Goal: Find specific page/section: Find specific page/section

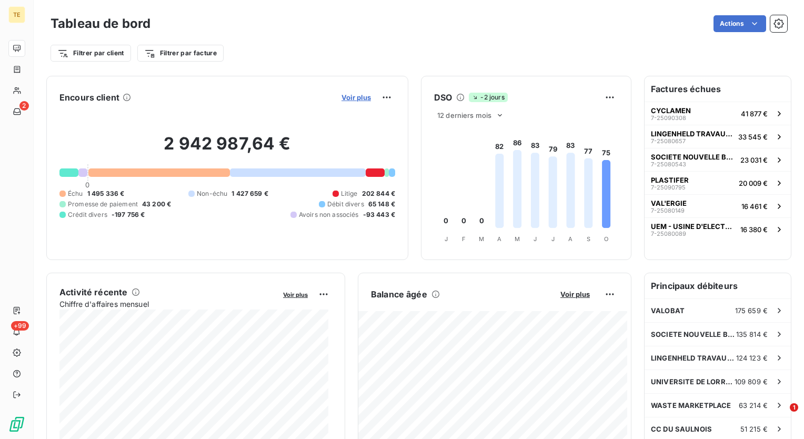
click at [355, 96] on span "Voir plus" at bounding box center [356, 97] width 29 height 8
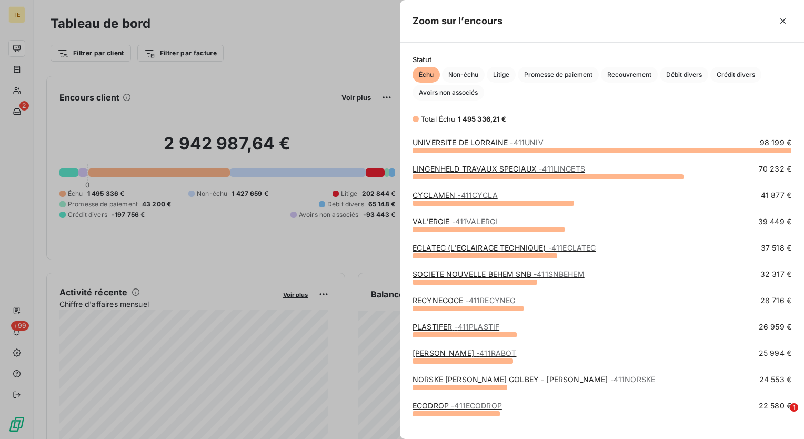
scroll to position [281, 396]
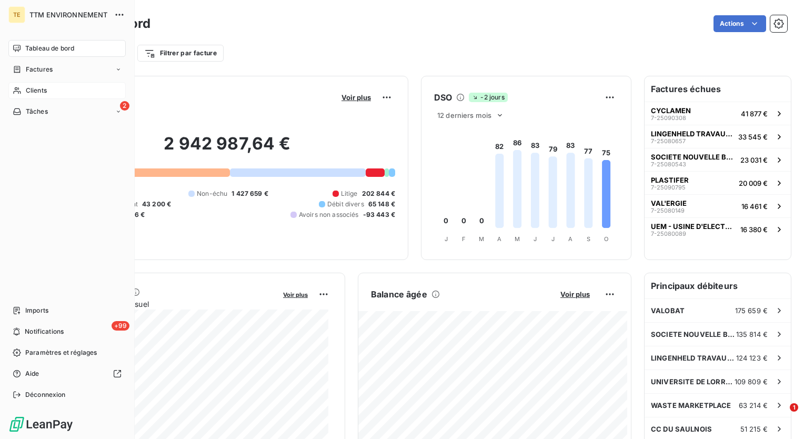
click at [28, 84] on div "Clients" at bounding box center [66, 90] width 117 height 17
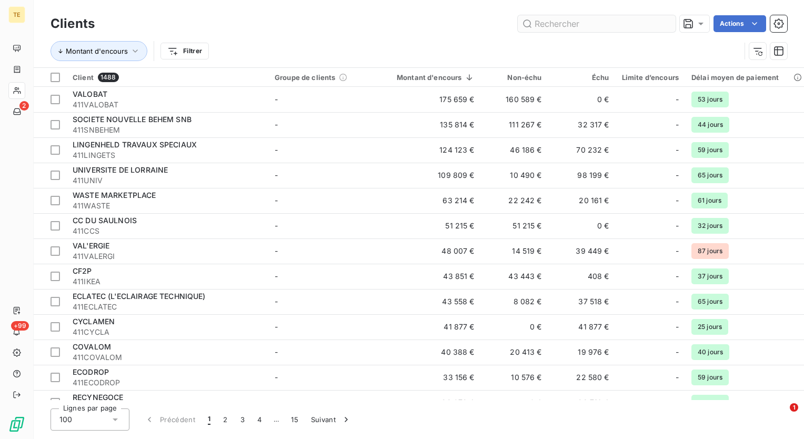
click at [586, 29] on input "text" at bounding box center [597, 23] width 158 height 17
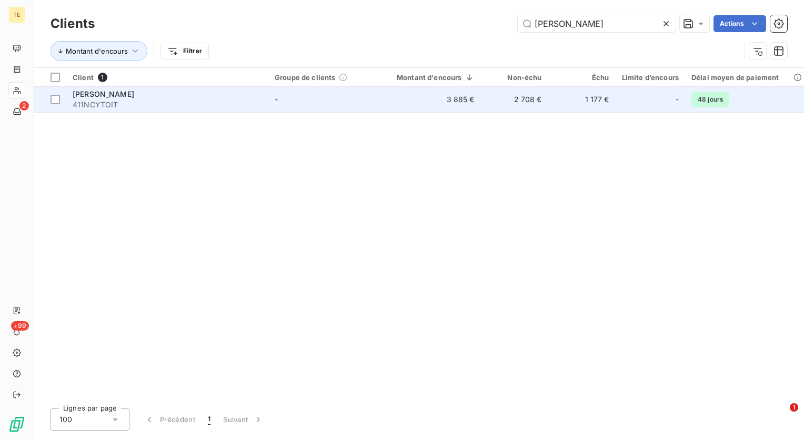
type input "nancy toi"
click at [368, 95] on td "-" at bounding box center [322, 99] width 109 height 25
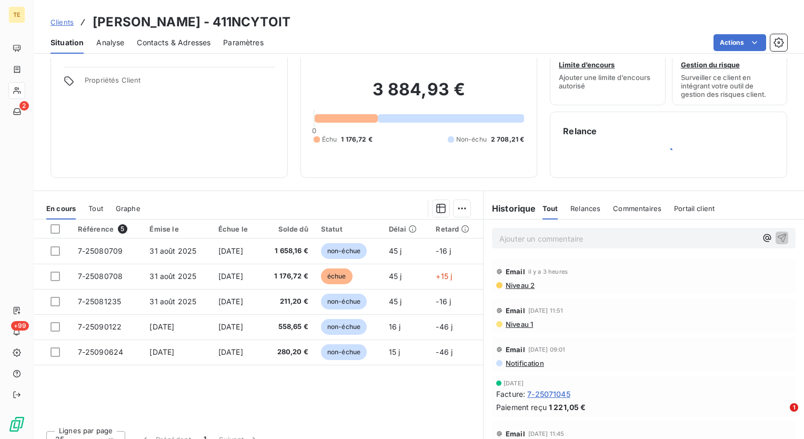
scroll to position [45, 0]
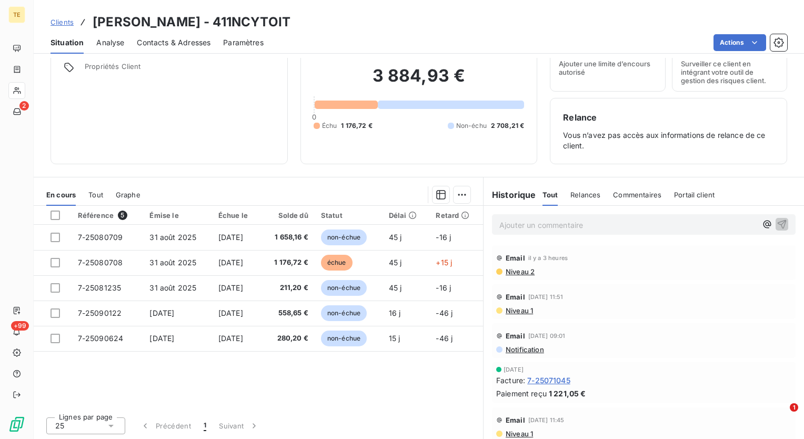
click at [542, 148] on div "Informations client Propriétés Client Encours client 3 884,93 € 0 Échu 1 176,72…" at bounding box center [419, 91] width 770 height 145
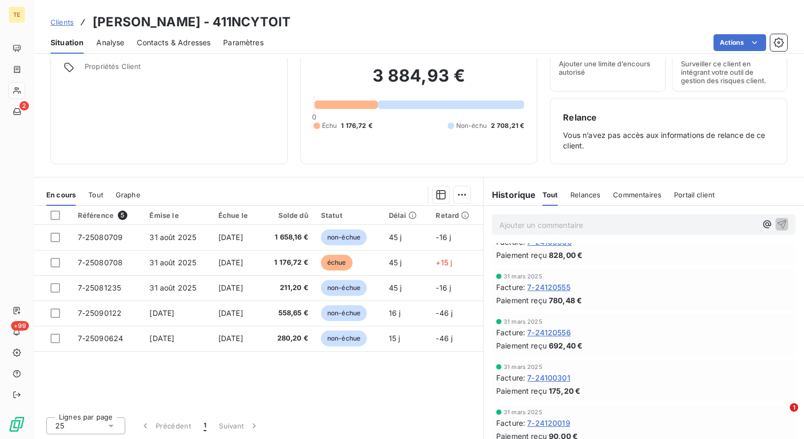
scroll to position [1178, 0]
